Goal: Use online tool/utility: Use online tool/utility

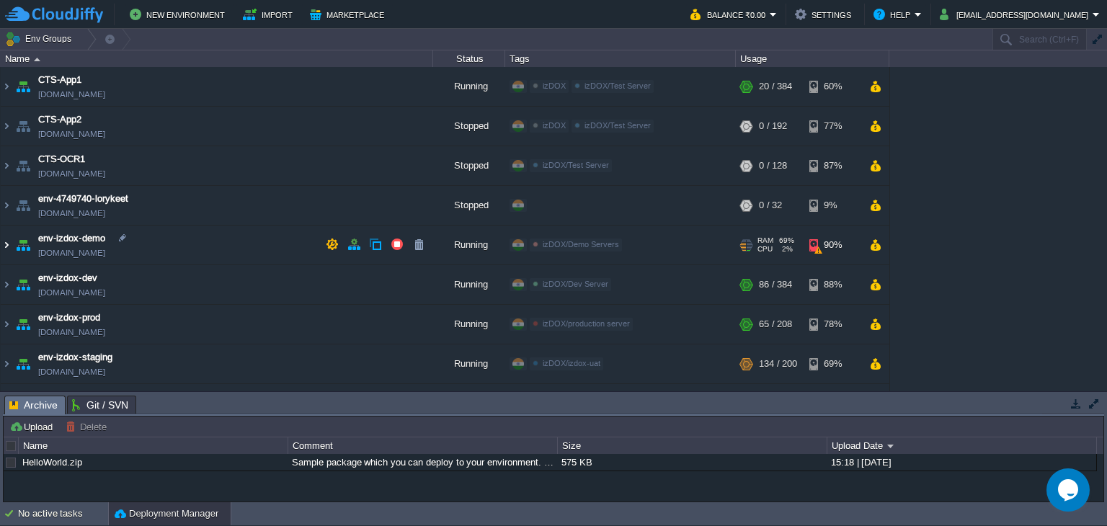
click at [9, 243] on img at bounding box center [7, 245] width 12 height 39
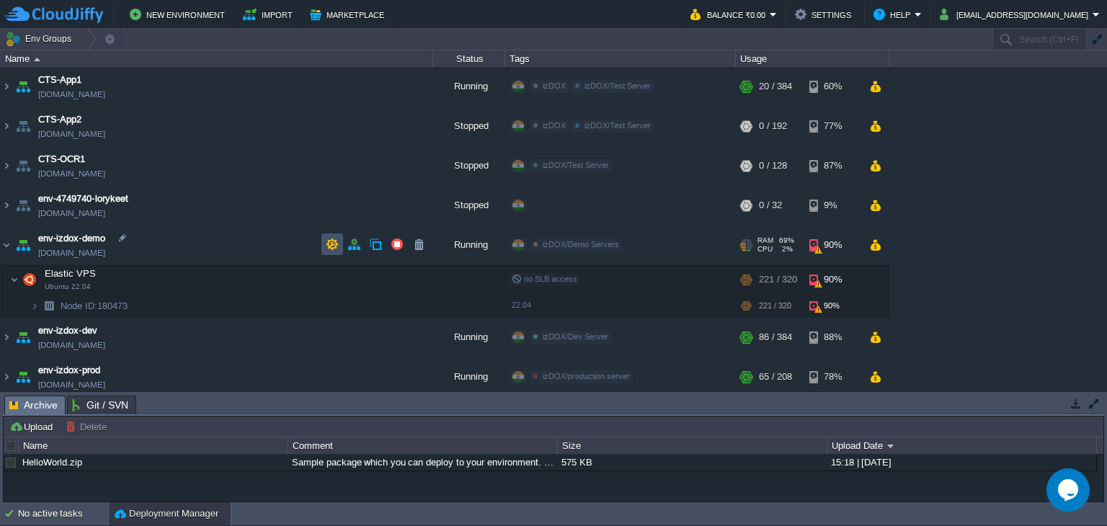
click at [333, 246] on button "button" at bounding box center [332, 244] width 13 height 13
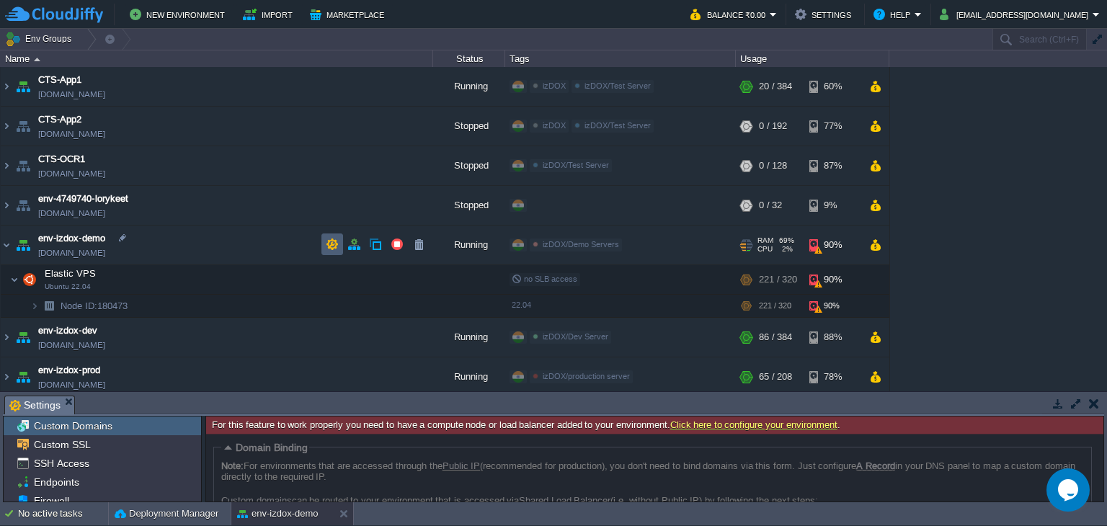
click at [327, 241] on button "button" at bounding box center [332, 244] width 13 height 13
click at [349, 243] on button "button" at bounding box center [353, 244] width 13 height 13
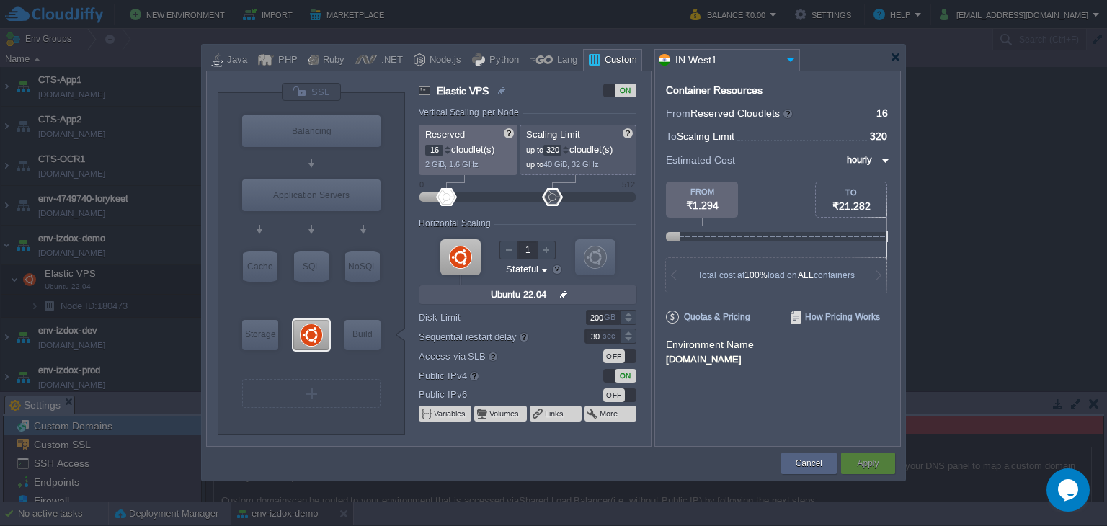
click at [599, 321] on input "200" at bounding box center [603, 317] width 34 height 15
type input "250"
click at [733, 395] on div "Container Resources From Reserved Cloudlets ... = 16 not added To Scaling Limit…" at bounding box center [777, 259] width 246 height 376
click at [890, 462] on div "Apply" at bounding box center [868, 463] width 54 height 22
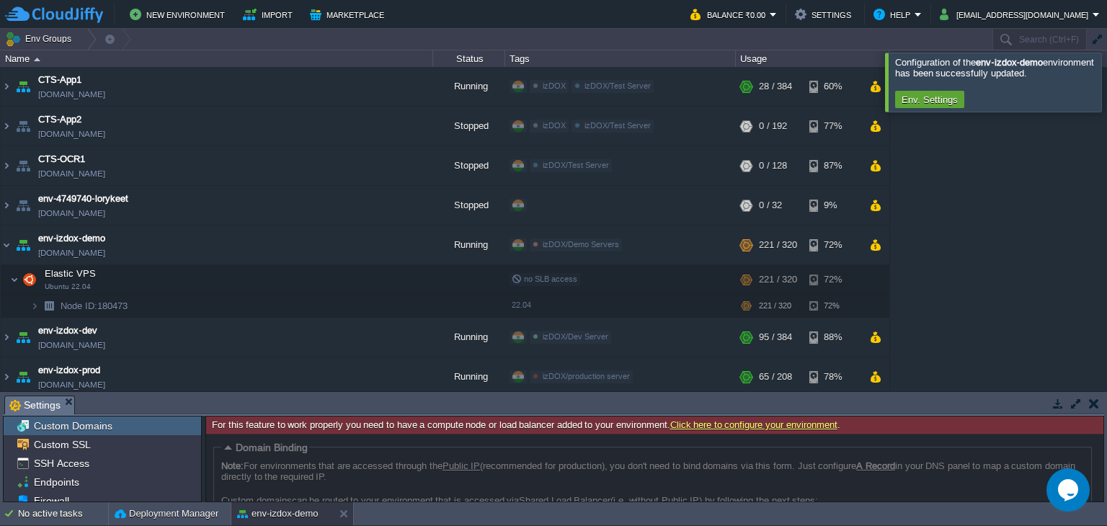
click at [888, 460] on div at bounding box center [654, 468] width 897 height 68
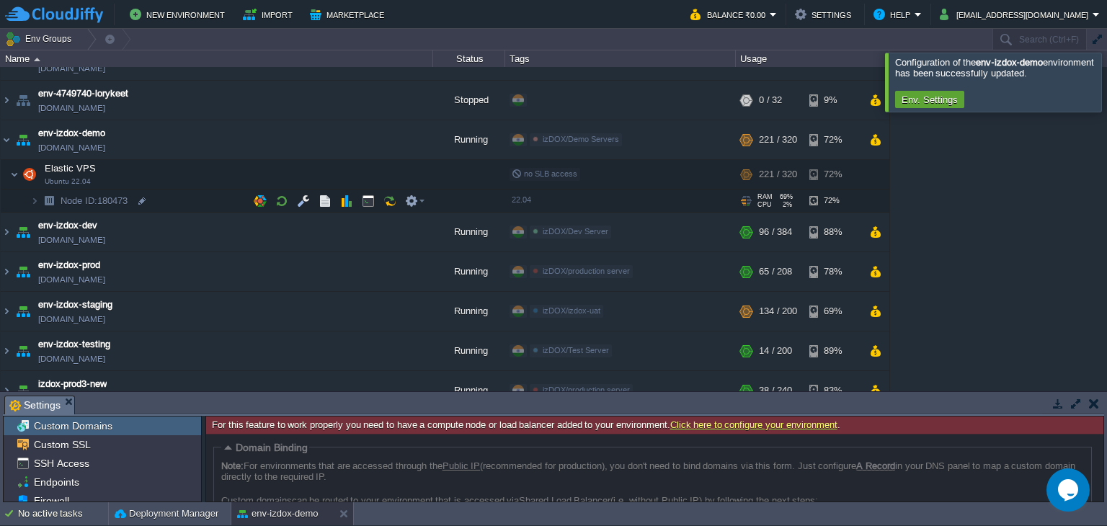
scroll to position [151, 0]
